Goal: Communication & Community: Answer question/provide support

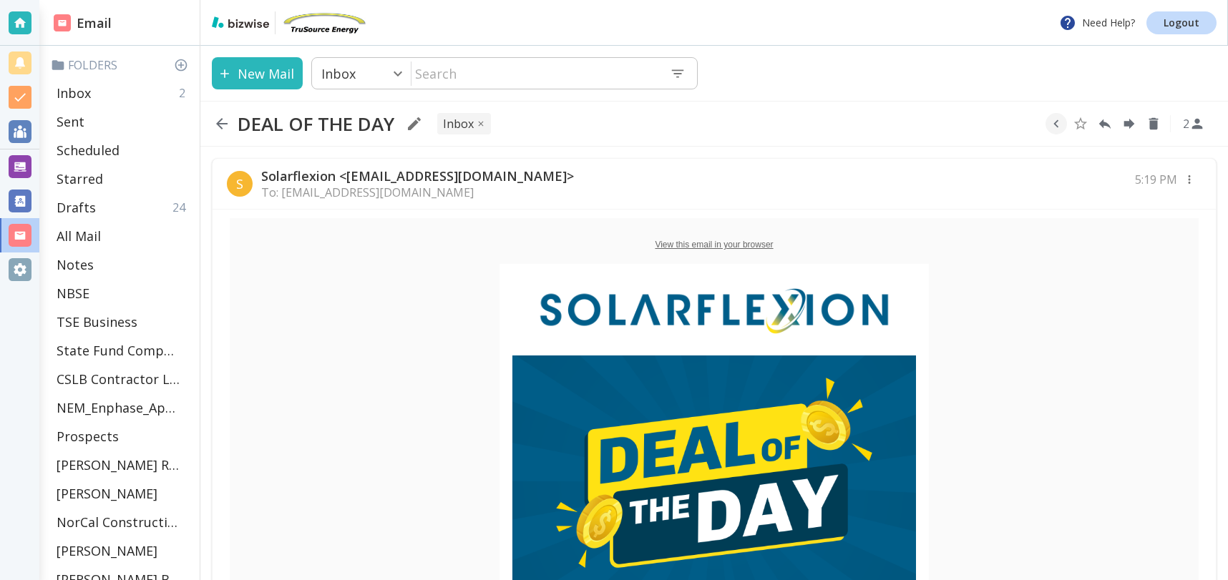
scroll to position [399, 0]
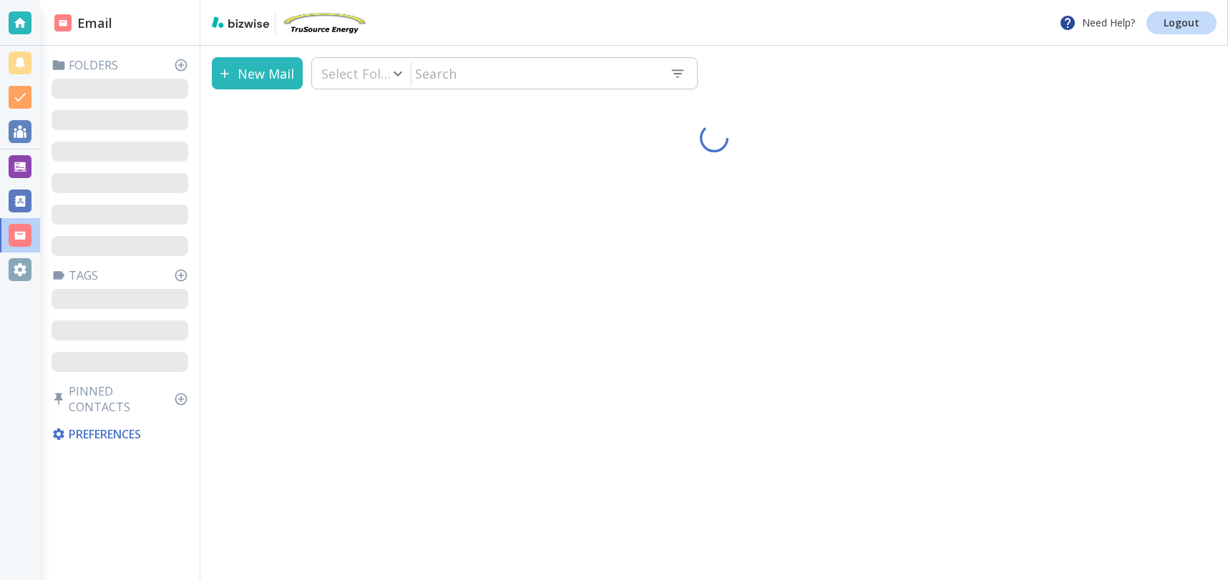
type input "0"
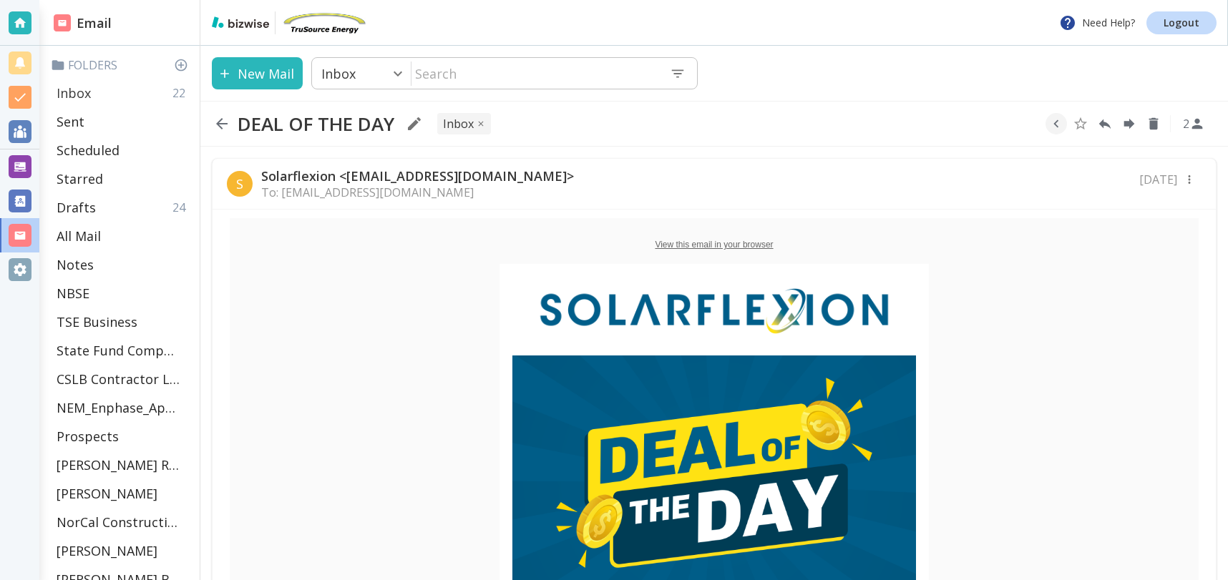
click at [114, 92] on div "Inbox 22" at bounding box center [122, 93] width 143 height 29
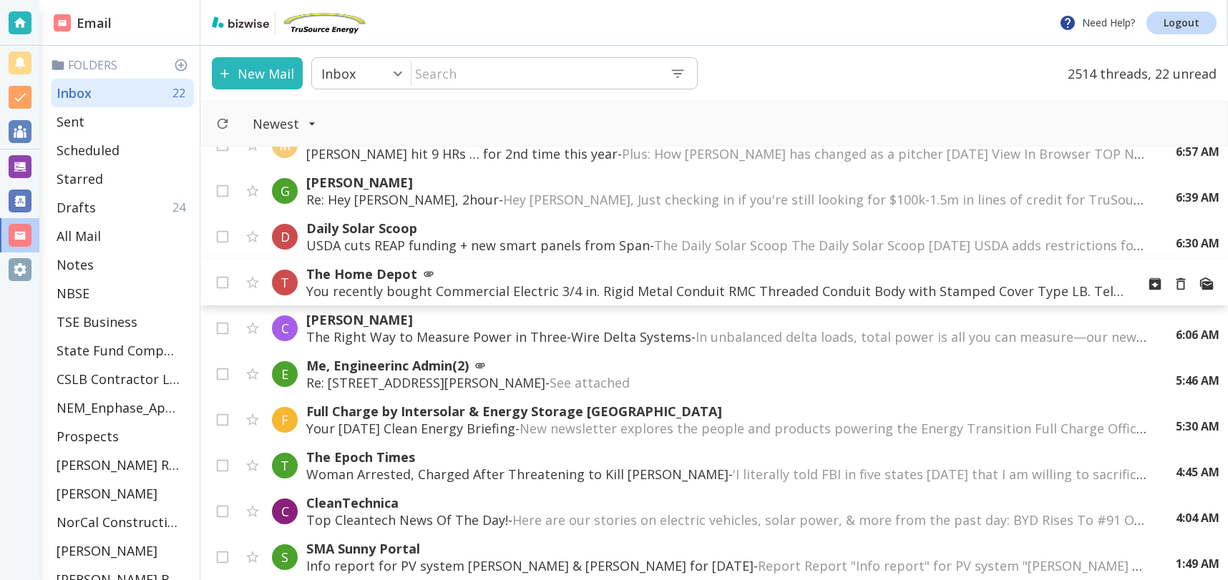
scroll to position [454, 0]
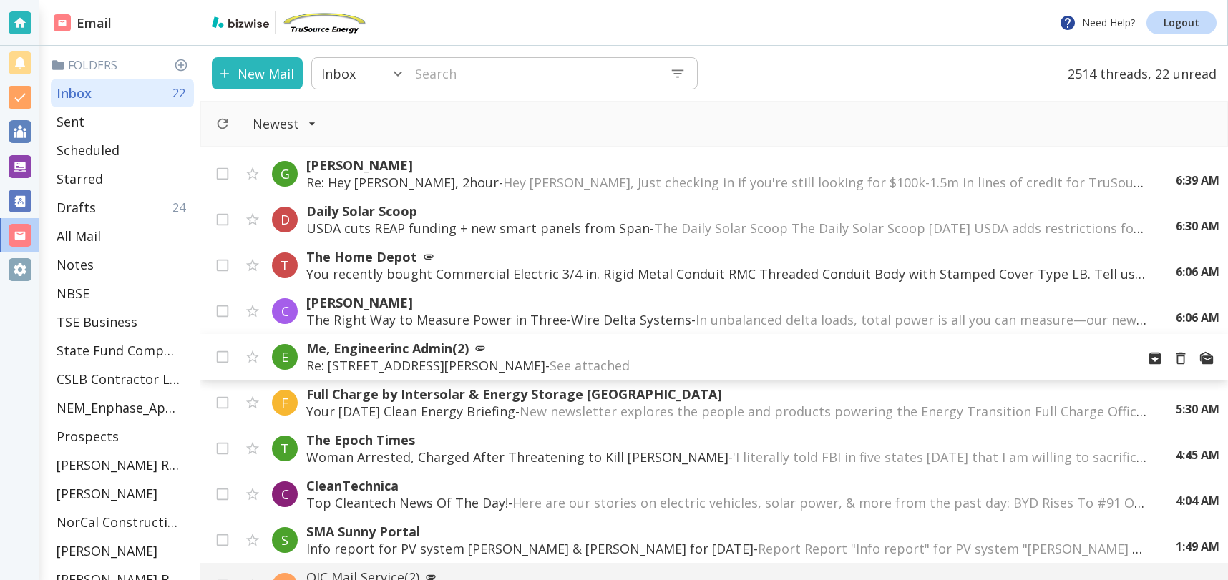
click at [402, 358] on p "Re: [STREET_ADDRESS][PERSON_NAME] attached" at bounding box center [715, 365] width 818 height 17
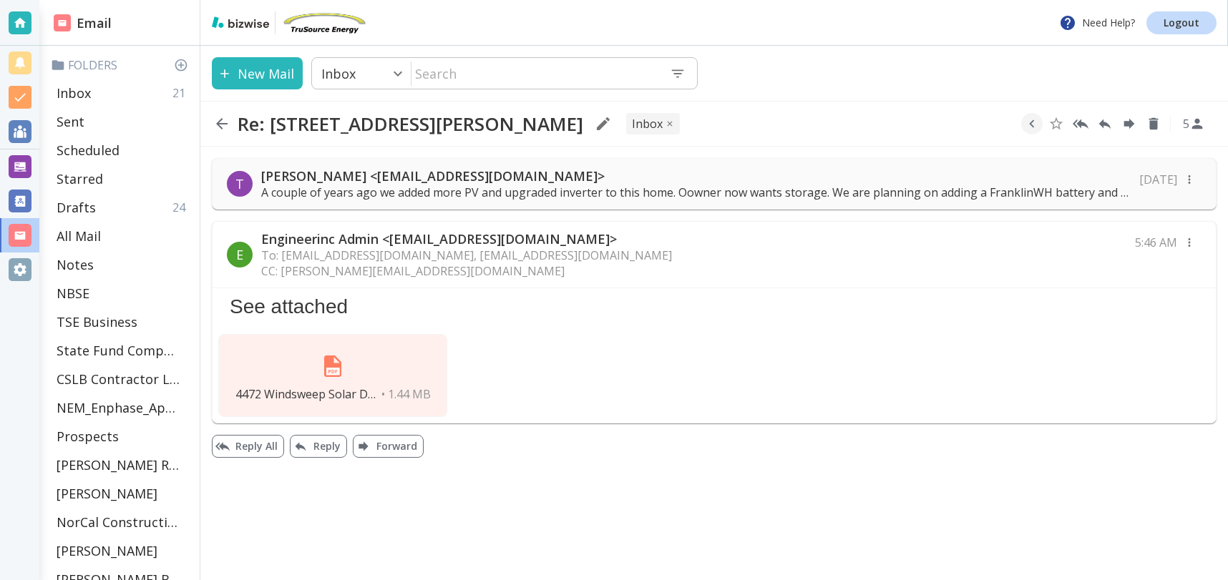
click at [334, 375] on img at bounding box center [332, 366] width 34 height 34
click at [117, 92] on div "Inbox 21" at bounding box center [122, 93] width 143 height 29
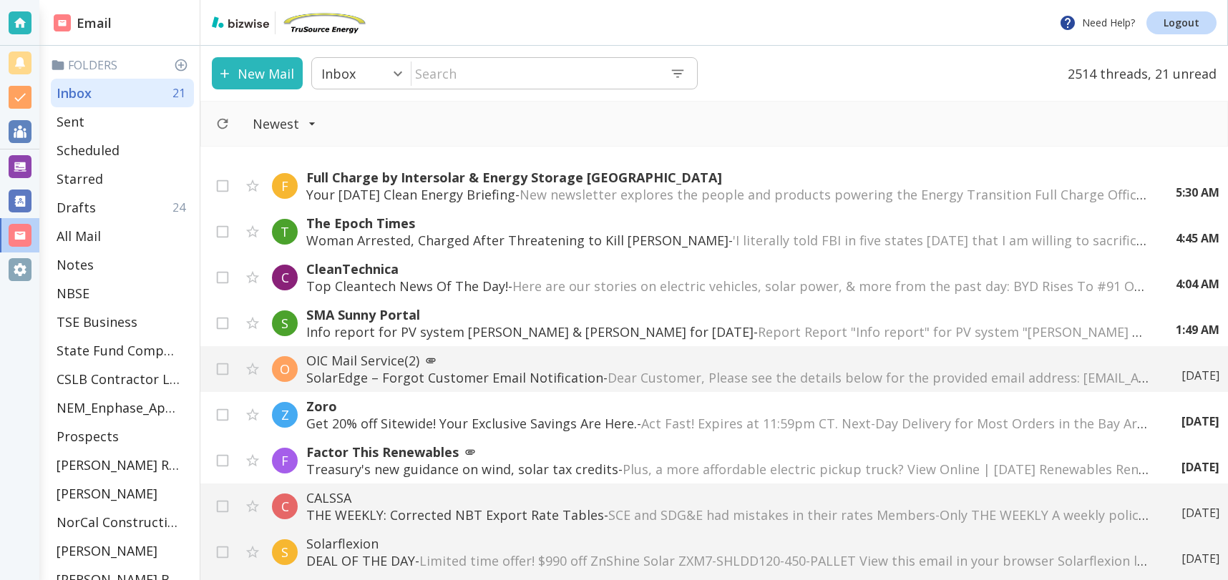
scroll to position [697, 0]
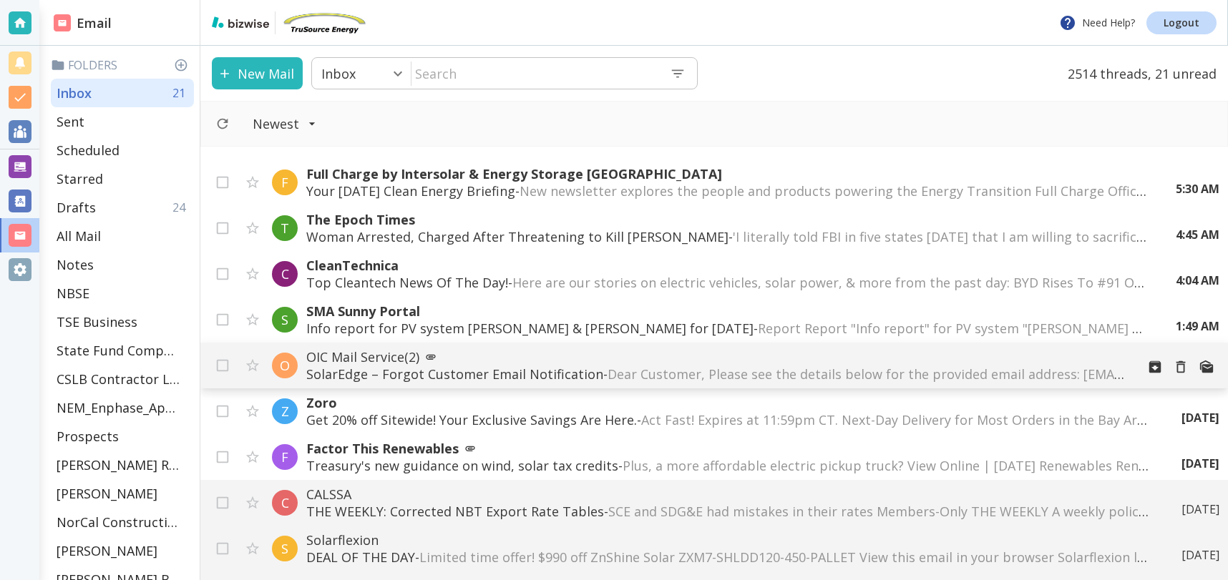
click at [532, 373] on p "SolarEdge – Forgot Customer Email Notification - Dear Customer, Please see the …" at bounding box center [715, 374] width 818 height 17
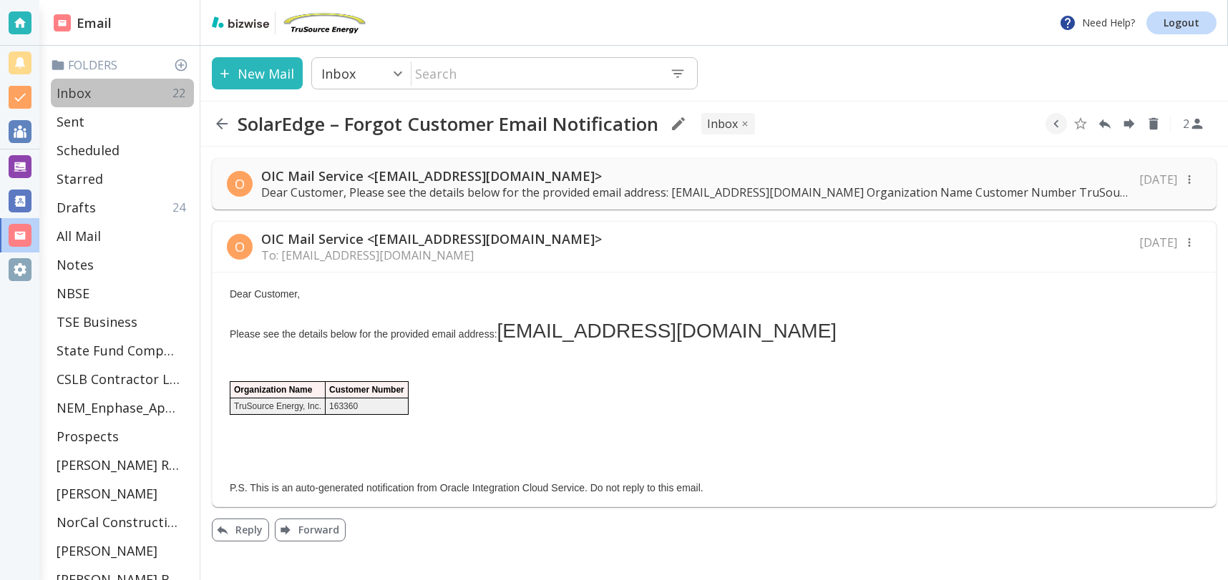
drag, startPoint x: 64, startPoint y: 93, endPoint x: 109, endPoint y: 94, distance: 44.4
click at [64, 93] on p "Inbox" at bounding box center [74, 92] width 34 height 17
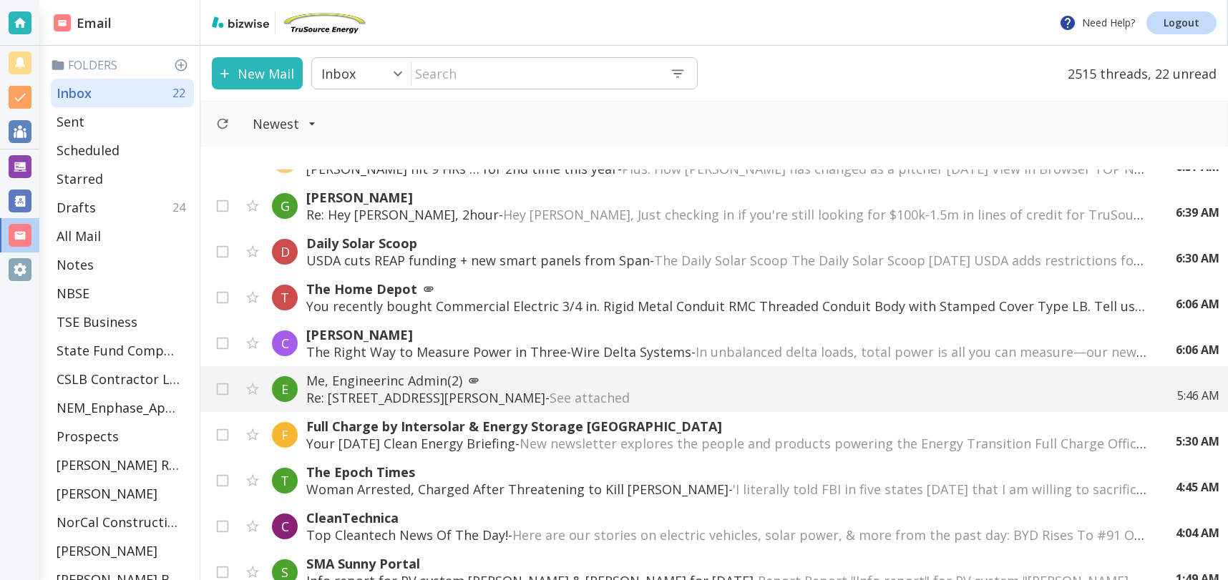
scroll to position [451, 0]
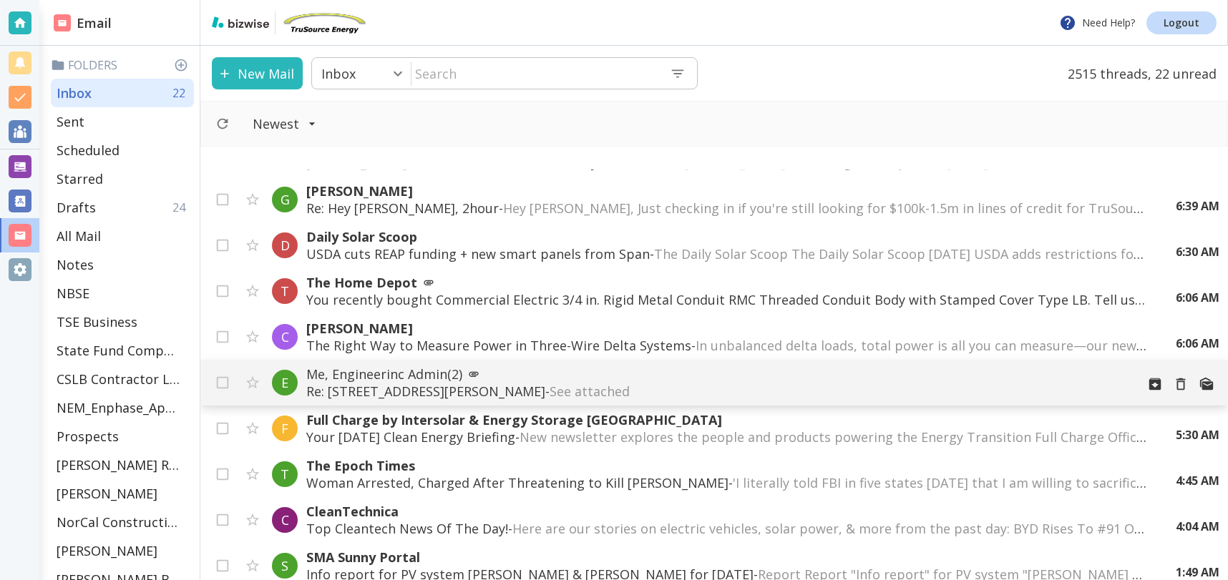
click at [472, 373] on icon at bounding box center [473, 374] width 9 height 5
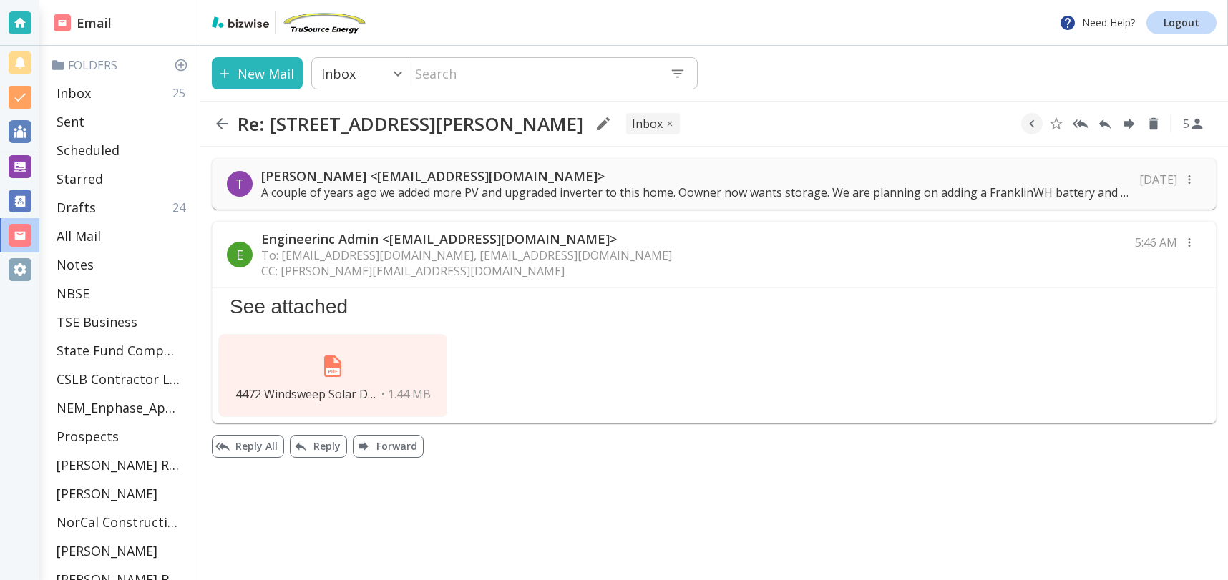
click at [589, 185] on p "A couple of years ago we added more PV and upgraded inverter to this home. Oown…" at bounding box center [695, 193] width 869 height 16
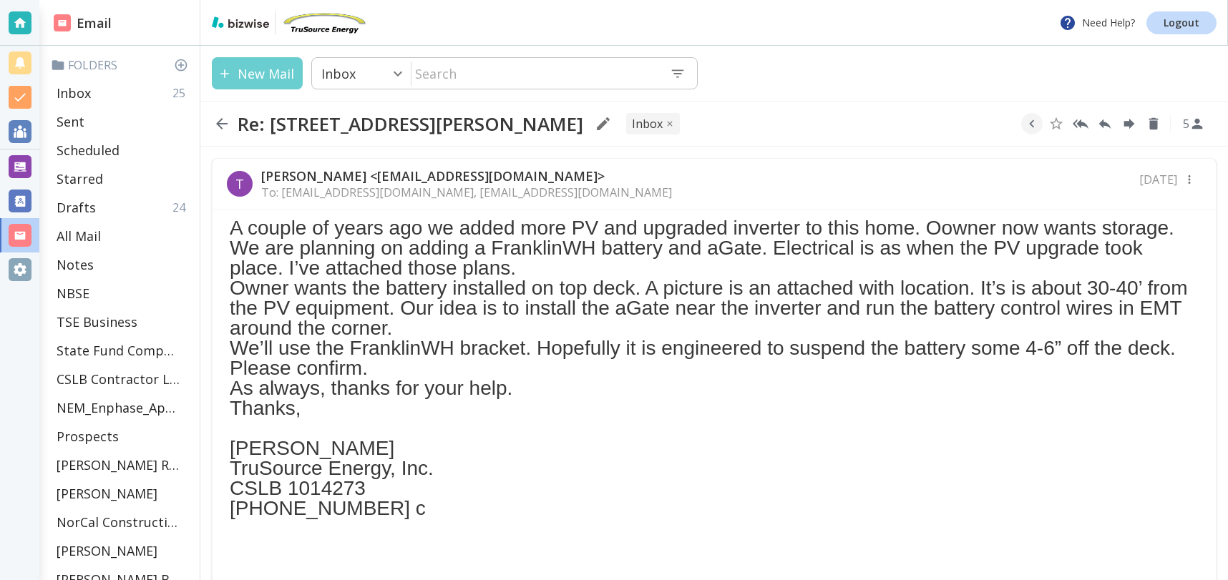
click at [259, 76] on button "New Mail" at bounding box center [257, 73] width 91 height 32
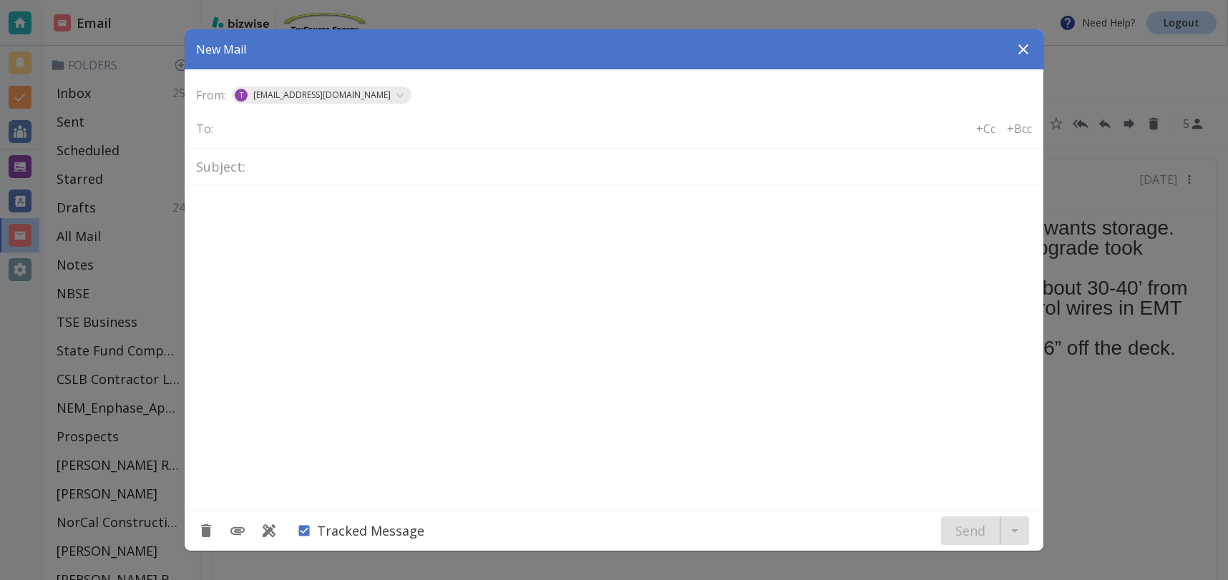
type textarea "<div class="bizwise_content"></div><div class="gmail_signature"><br>--<br><p>Th…"
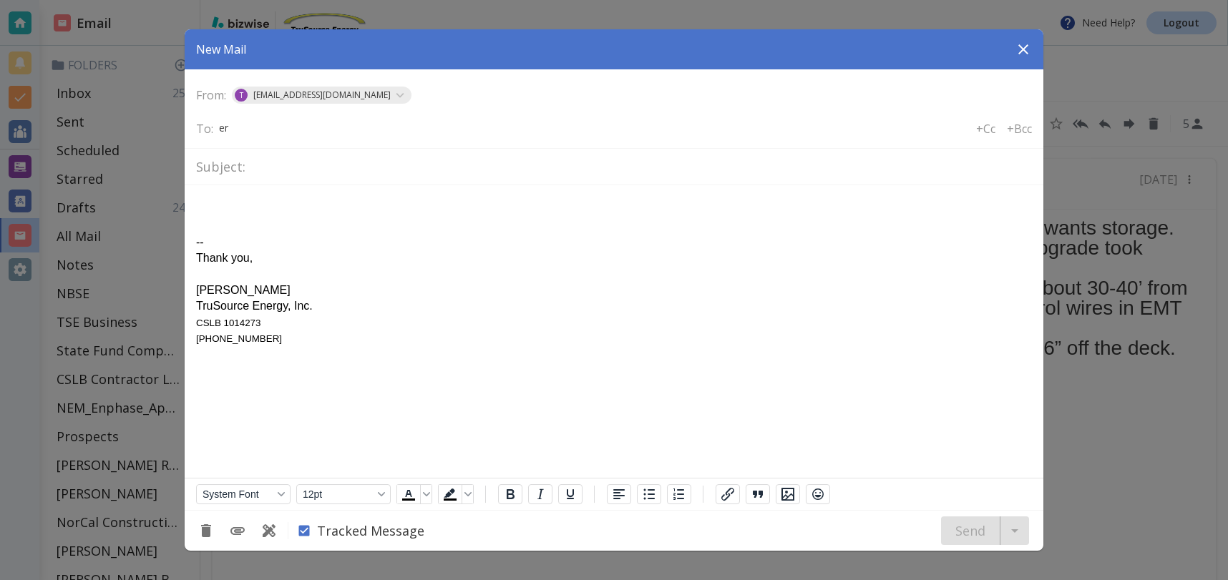
type input "e"
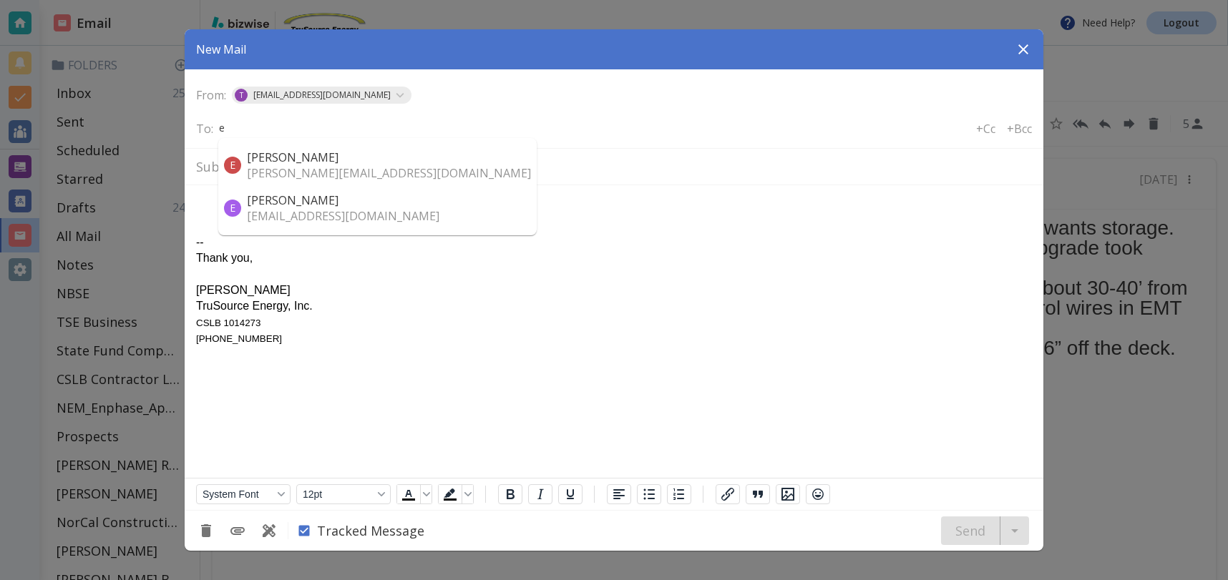
click at [278, 170] on p "[PERSON_NAME][EMAIL_ADDRESS][DOMAIN_NAME]" at bounding box center [389, 173] width 284 height 16
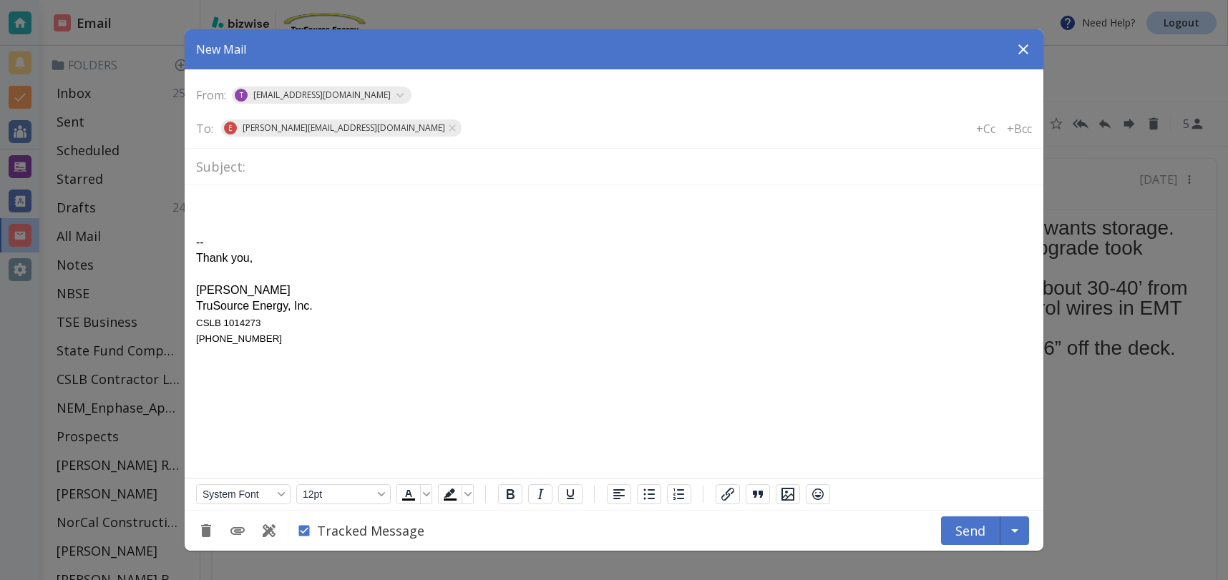
click at [284, 165] on input "text" at bounding box center [641, 167] width 781 height 25
type input "update"
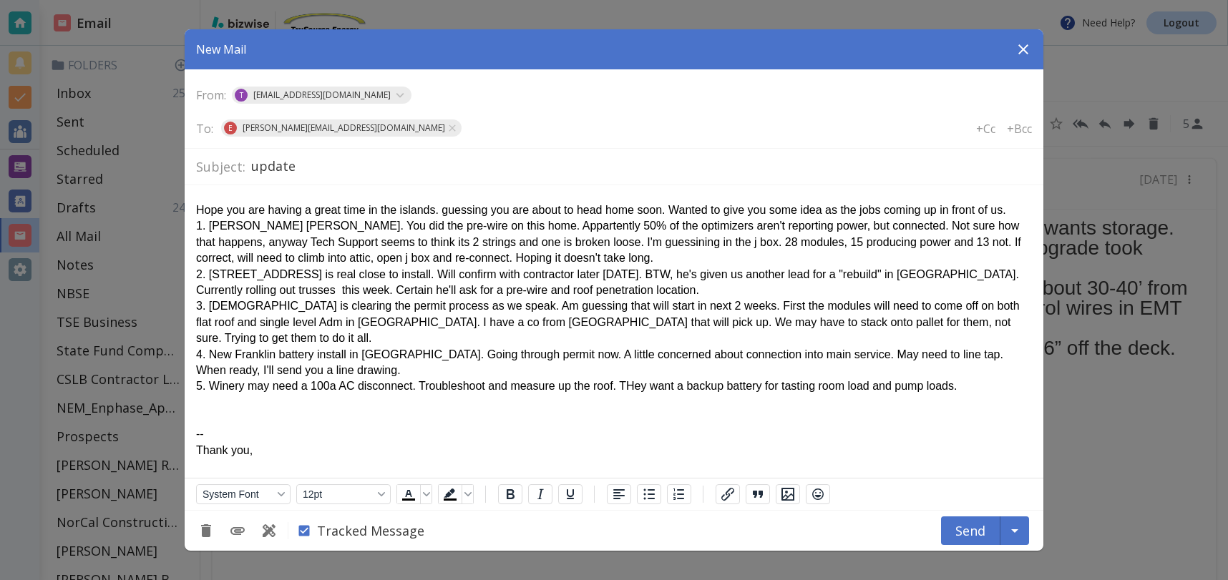
drag, startPoint x: 641, startPoint y: 371, endPoint x: 759, endPoint y: 390, distance: 119.6
click at [641, 378] on div "5. Winery may need a 100a AC disconnect. Troubleshoot and measure up the roof. …" at bounding box center [614, 386] width 836 height 16
drag, startPoint x: 987, startPoint y: 370, endPoint x: 1004, endPoint y: 375, distance: 18.6
click at [987, 378] on div "5. Winery may need a 100a AC disconnect. Troubleshoot and measure up the roof. …" at bounding box center [614, 386] width 836 height 16
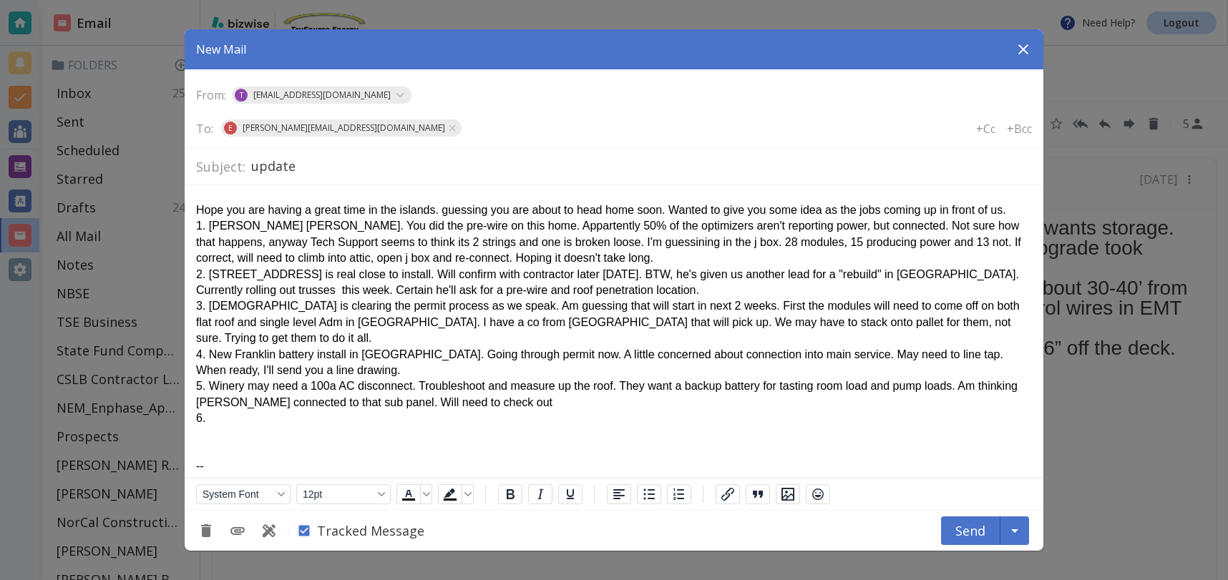
click at [993, 323] on div "3. [DEMOGRAPHIC_DATA] is clearing the permit process as we speak. Am guessing t…" at bounding box center [614, 322] width 836 height 48
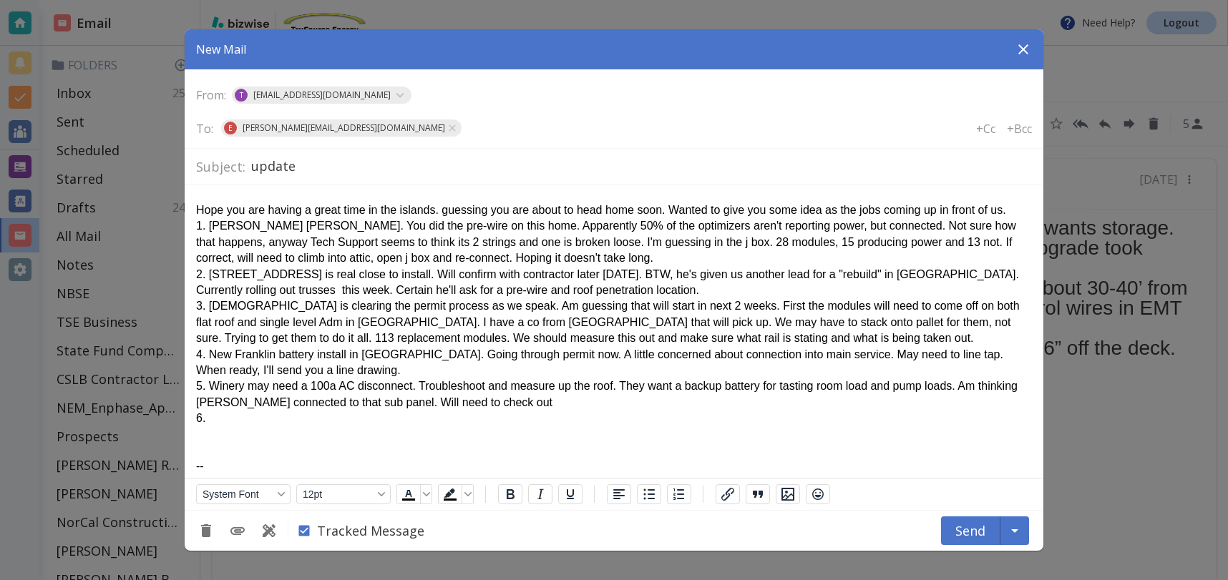
click at [216, 420] on div "6." at bounding box center [614, 419] width 836 height 16
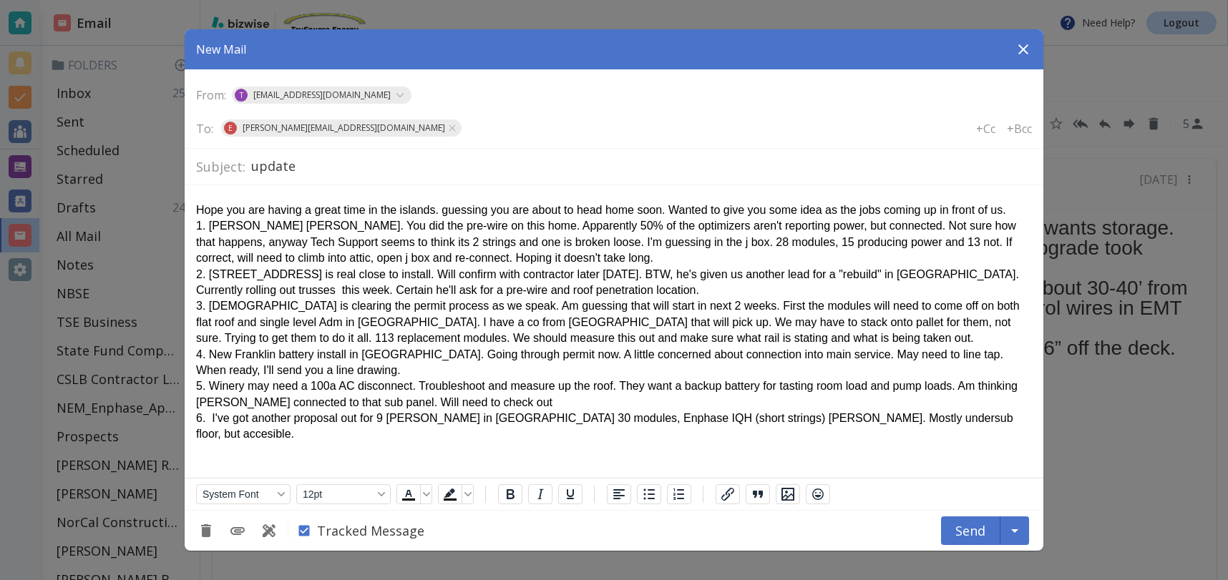
click at [547, 419] on div "6. I've got another proposal out for 9 [PERSON_NAME] in [GEOGRAPHIC_DATA] 30 mo…" at bounding box center [614, 427] width 836 height 32
click at [1027, 414] on div "6. I've got another proposal out for 9 [PERSON_NAME] in [GEOGRAPHIC_DATA] 30 mo…" at bounding box center [614, 427] width 836 height 32
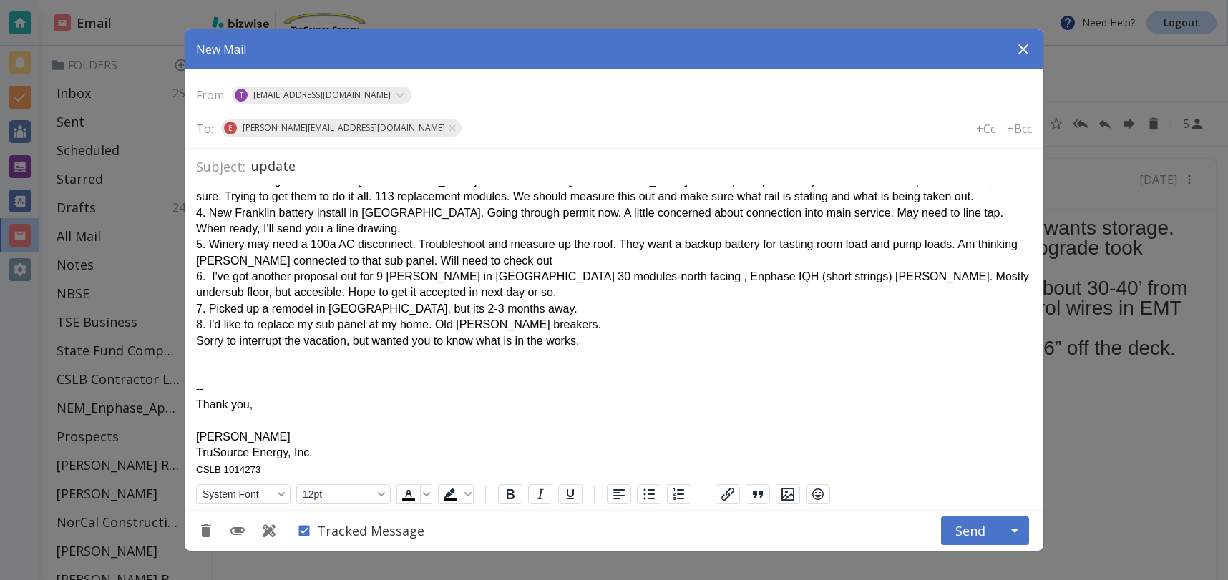
scroll to position [145, 0]
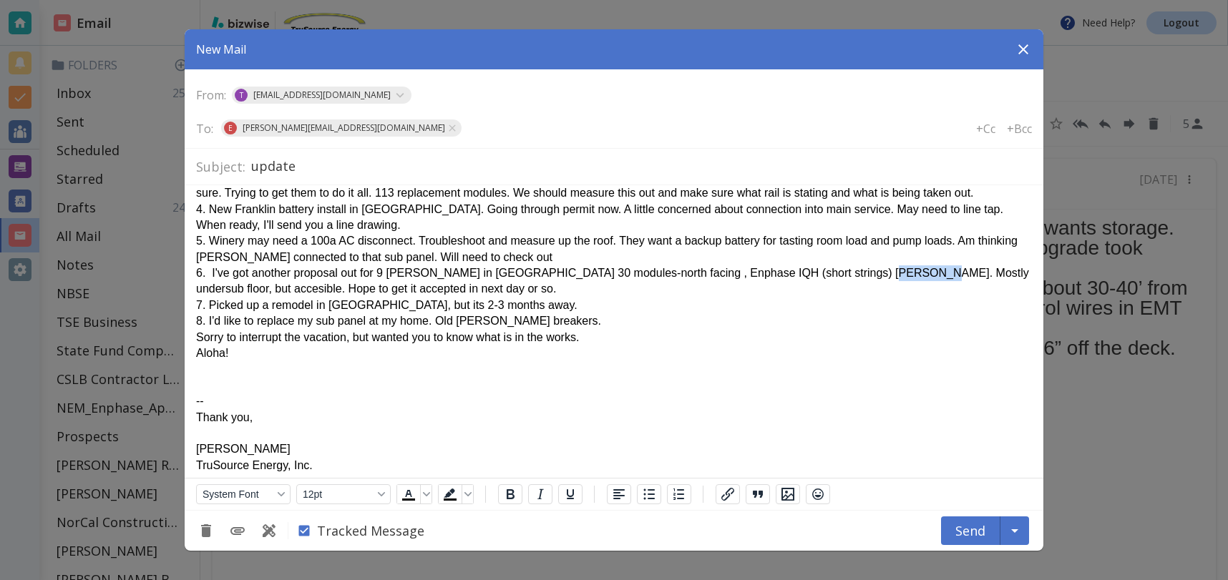
click at [889, 274] on div "6. I've got another proposal out for 9 [PERSON_NAME] in [GEOGRAPHIC_DATA] 30 mo…" at bounding box center [614, 281] width 836 height 32
click at [916, 274] on div "6. I've got another proposal out for 9 [PERSON_NAME] in [GEOGRAPHIC_DATA] 30 mo…" at bounding box center [614, 281] width 836 height 32
click at [970, 532] on button "Send" at bounding box center [970, 531] width 59 height 29
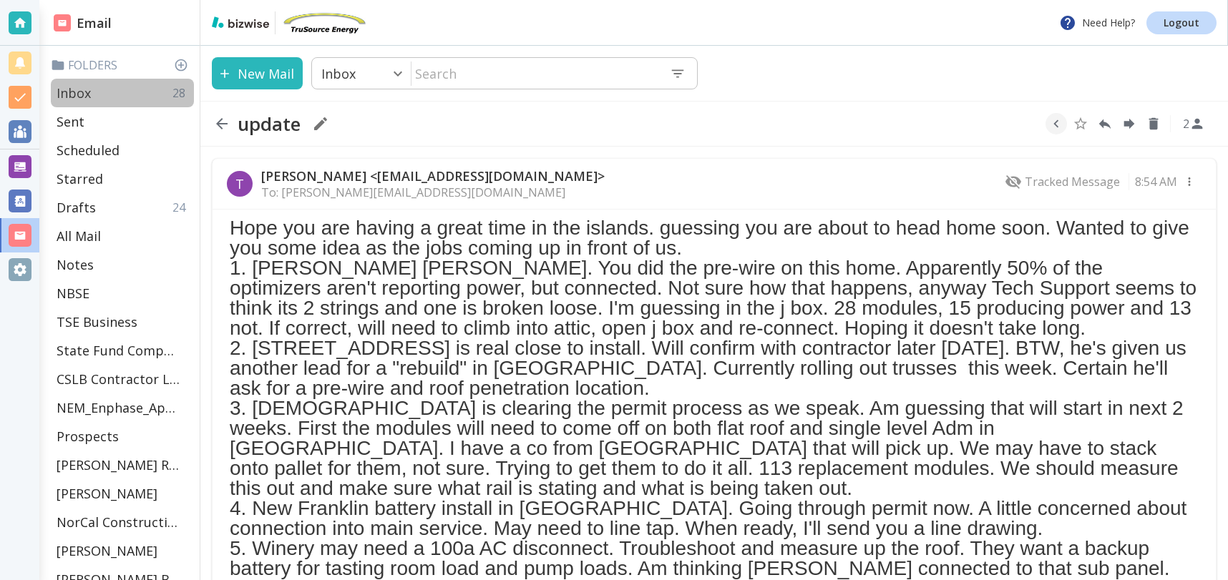
click at [107, 92] on div "Inbox 28" at bounding box center [122, 93] width 143 height 29
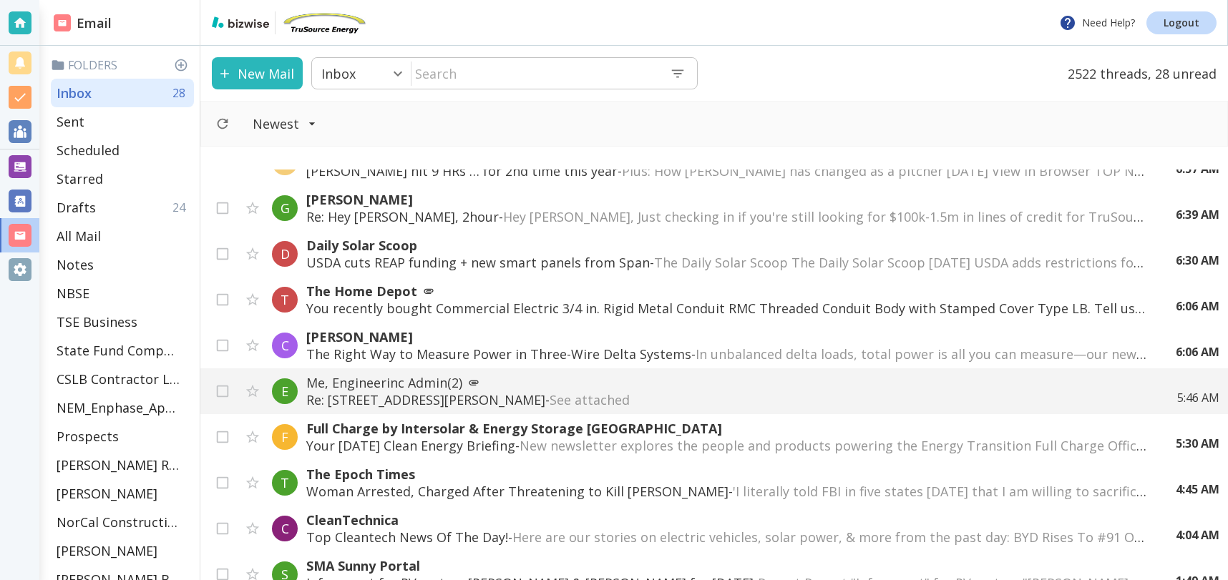
scroll to position [116, 0]
